Goal: Check status

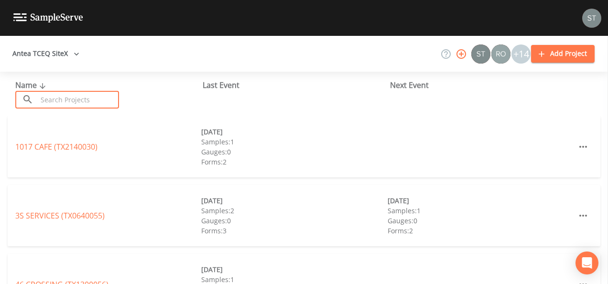
click at [87, 101] on input "text" at bounding box center [78, 100] width 82 height 18
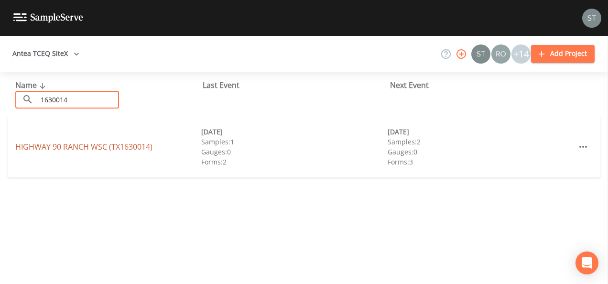
type input "1630014"
click at [77, 145] on link "HIGHWAY 90 RANCH WSC (TX1630014)" at bounding box center [83, 147] width 137 height 11
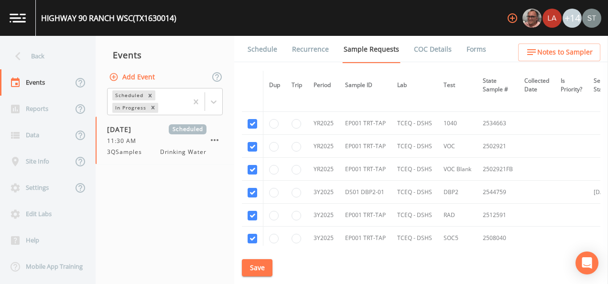
scroll to position [374, 0]
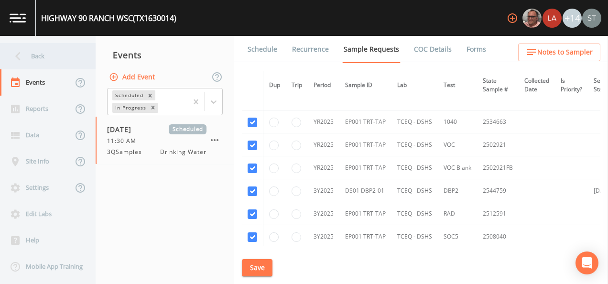
click at [38, 58] on div "Back" at bounding box center [43, 56] width 86 height 26
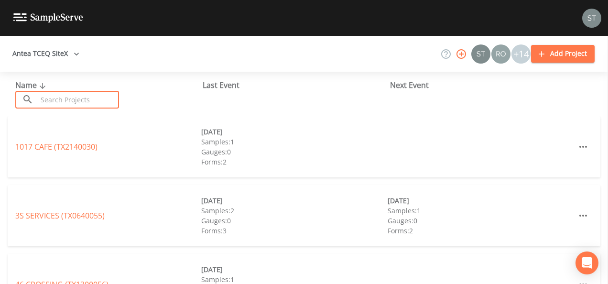
click at [83, 98] on input "text" at bounding box center [78, 100] width 82 height 18
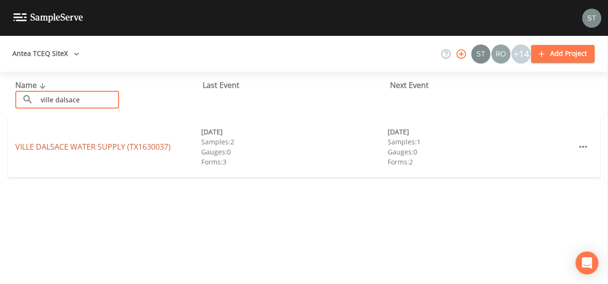
type input "ville dalsace"
click at [71, 146] on link "VILLE DALSACE WATER SUPPLY (TX1630037)" at bounding box center [92, 147] width 155 height 11
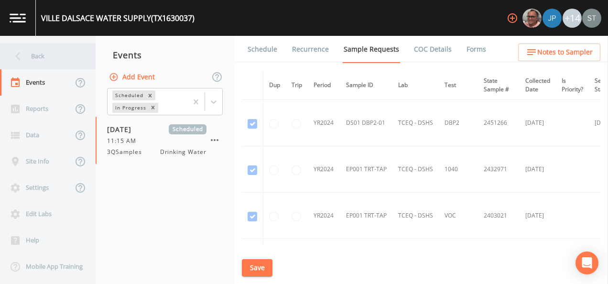
click at [28, 56] on div "Back" at bounding box center [43, 56] width 86 height 26
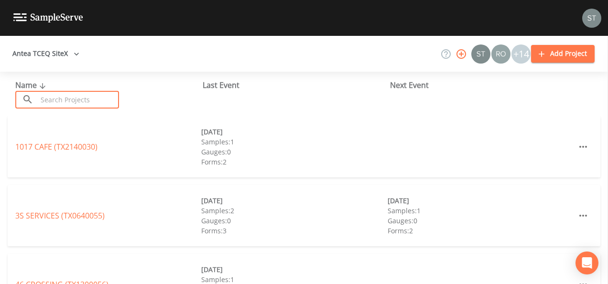
click at [57, 95] on input "text" at bounding box center [78, 100] width 82 height 18
type input "1630014"
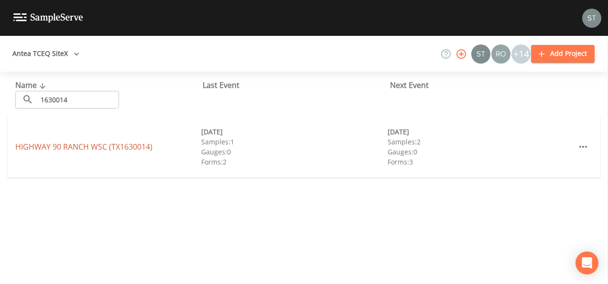
click at [66, 148] on link "HIGHWAY 90 RANCH WSC (TX1630014)" at bounding box center [83, 147] width 137 height 11
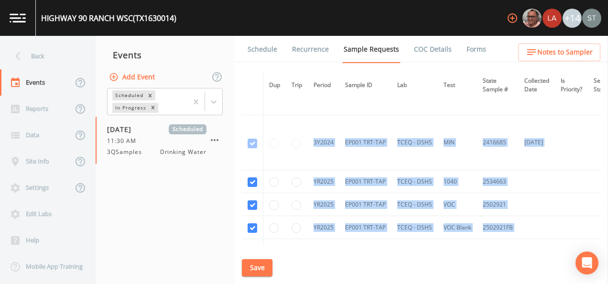
scroll to position [395, 0]
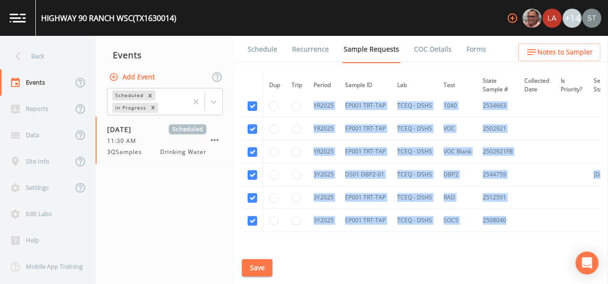
drag, startPoint x: 494, startPoint y: 243, endPoint x: 504, endPoint y: 242, distance: 9.6
click at [504, 242] on div "Dup Trip Period Sample ID Lab Test State Sample # Collected Date Is Priority? S…" at bounding box center [421, 158] width 359 height 175
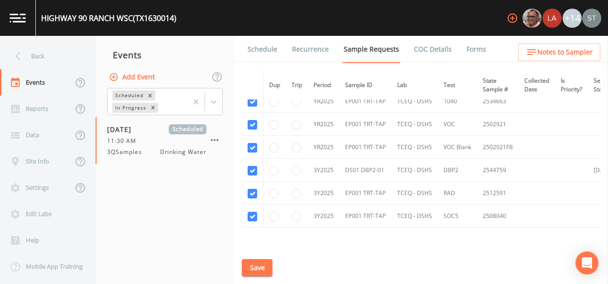
drag, startPoint x: 504, startPoint y: 242, endPoint x: 480, endPoint y: 265, distance: 32.8
click at [480, 265] on div "Schedule Recurrence Sample Requests COC Details Forms Dup Trip Period Sample ID…" at bounding box center [421, 160] width 374 height 248
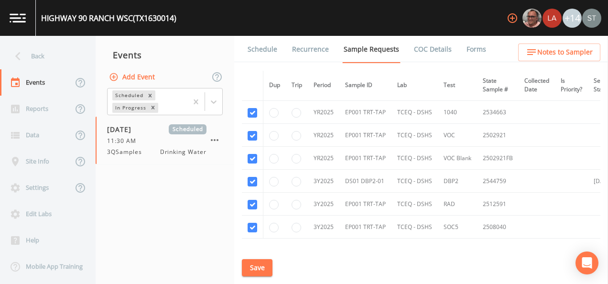
scroll to position [385, 0]
